Goal: Transaction & Acquisition: Purchase product/service

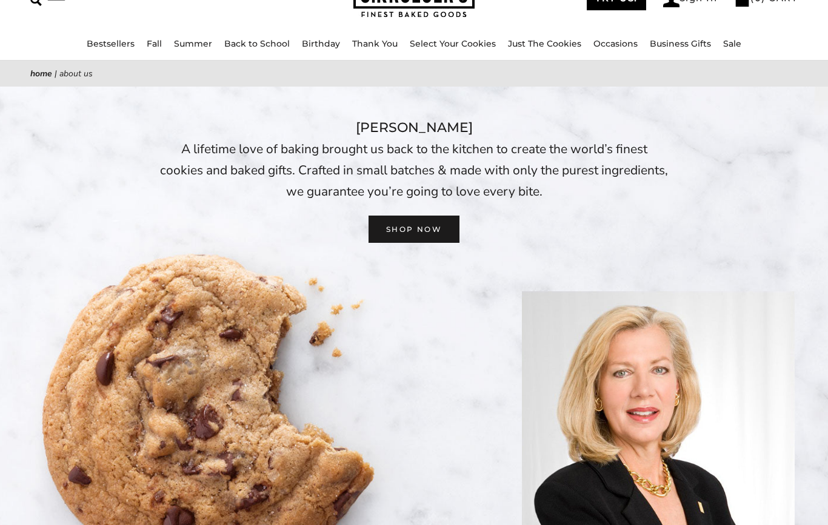
scroll to position [77, 0]
click at [116, 42] on link "Bestsellers" at bounding box center [111, 44] width 48 height 11
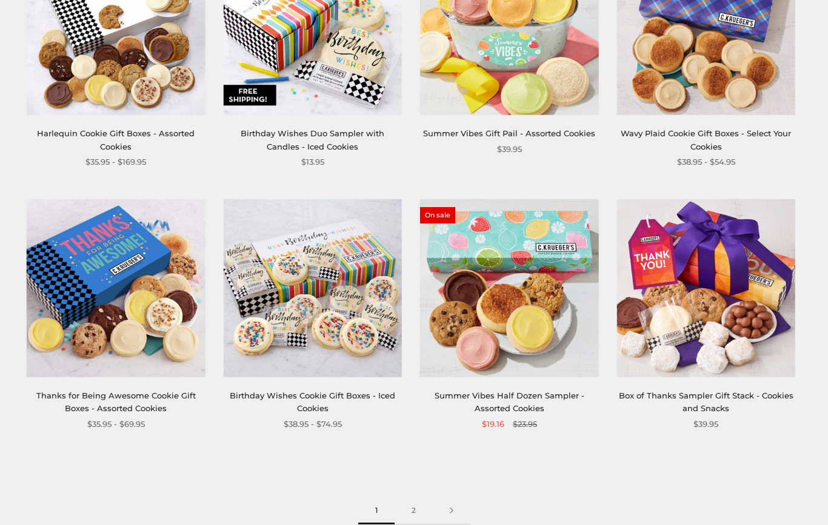
scroll to position [1398, 0]
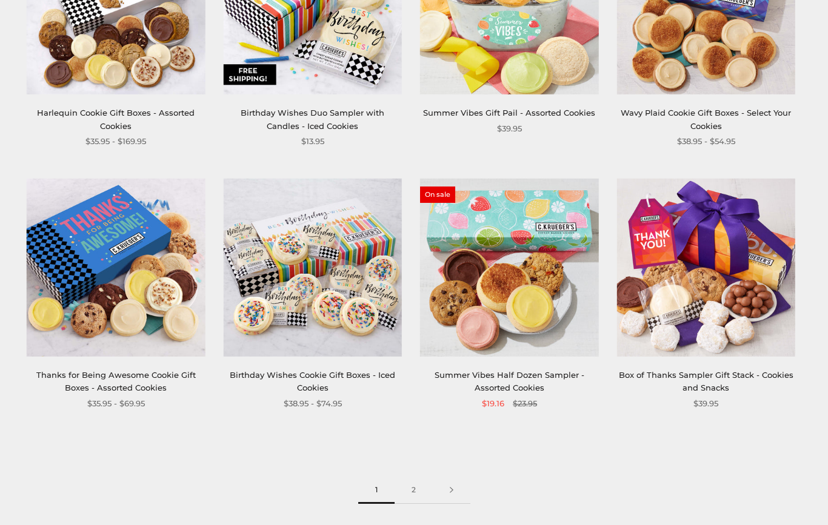
click at [410, 485] on link "2" at bounding box center [413, 490] width 38 height 27
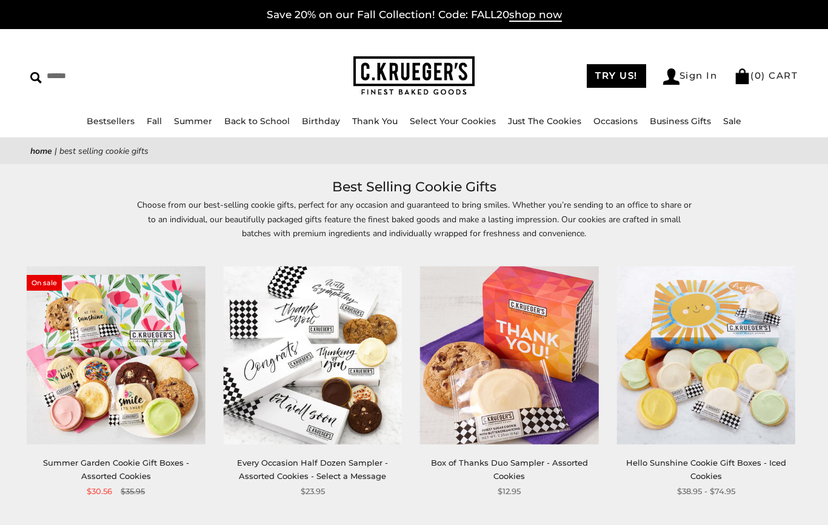
click at [729, 125] on link "Sale" at bounding box center [732, 121] width 18 height 11
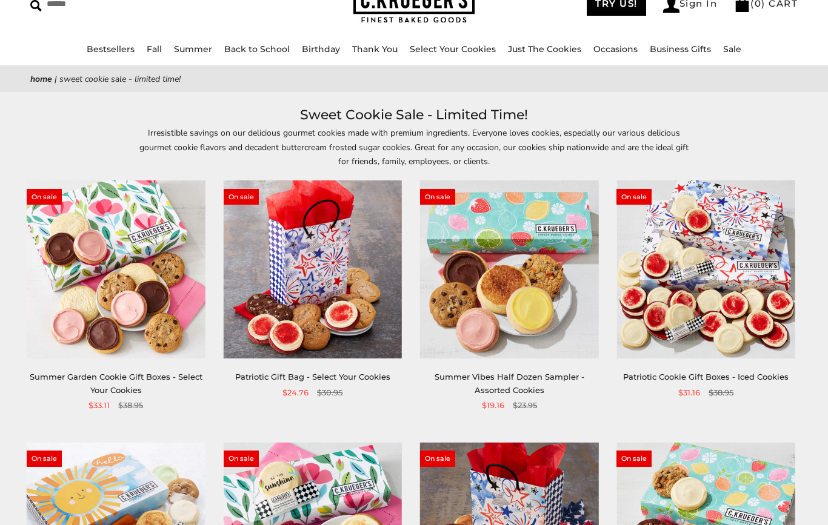
scroll to position [70, 0]
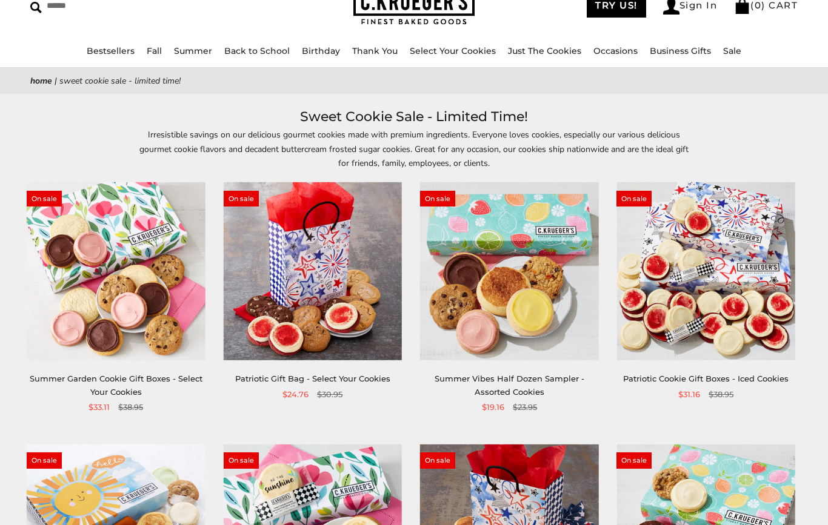
click at [719, 322] on img at bounding box center [705, 272] width 178 height 178
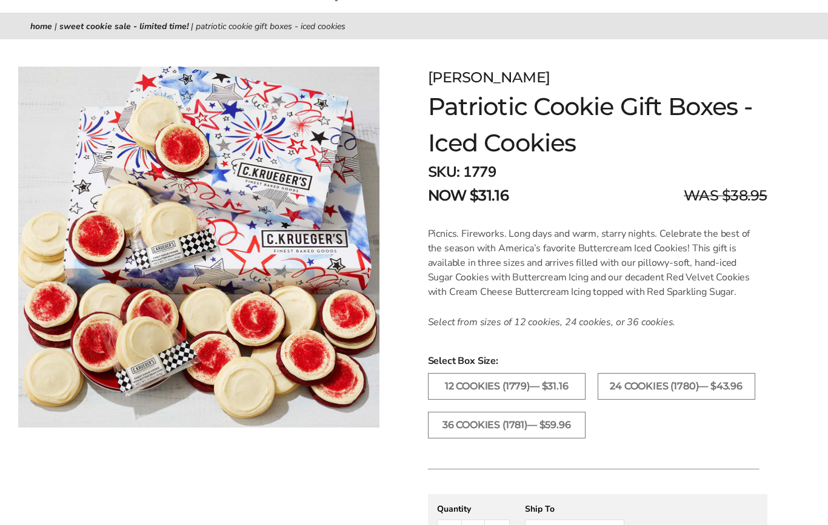
scroll to position [124, 0]
click at [571, 435] on label "36 Cookies (1781)— $59.96" at bounding box center [507, 426] width 158 height 27
